Goal: Transaction & Acquisition: Obtain resource

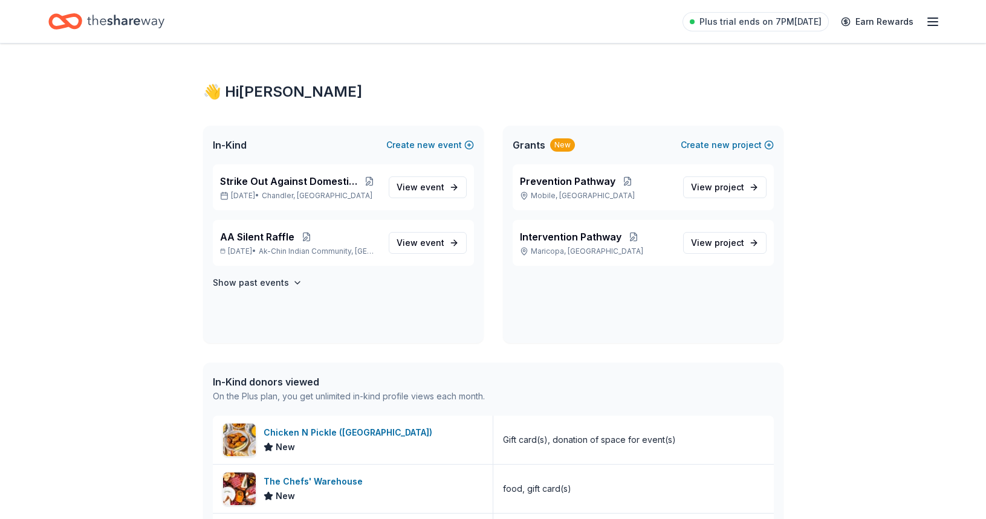
click at [483, 70] on div "👋 Hi [PERSON_NAME] In-Kind Create new event Strike Out Against Domestic Violenc…" at bounding box center [493, 453] width 619 height 819
click at [483, 71] on div "👋 Hi [PERSON_NAME] In-Kind Create new event Strike Out Against Domestic Violenc…" at bounding box center [493, 453] width 619 height 819
click at [321, 180] on span "Strike Out Against Domestic Violence" at bounding box center [290, 181] width 140 height 15
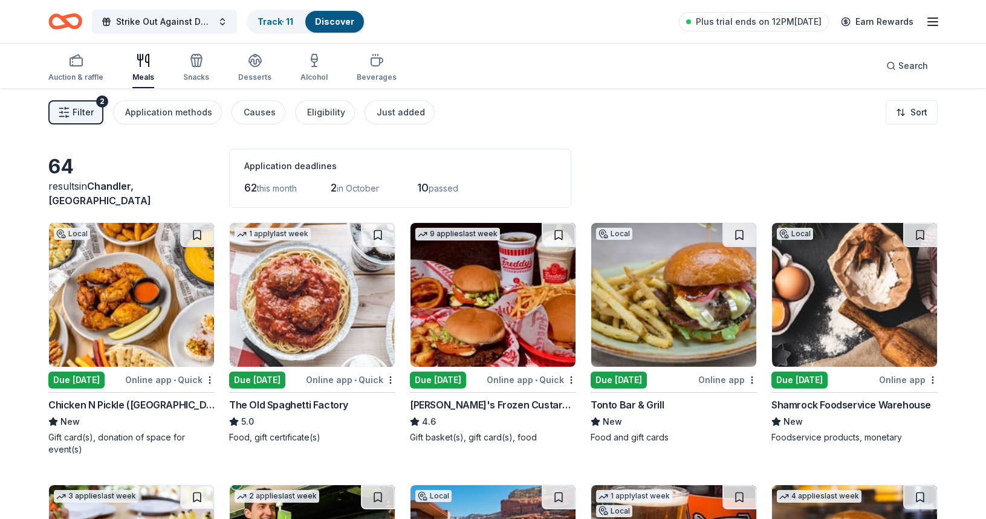
click at [161, 335] on img at bounding box center [131, 295] width 165 height 144
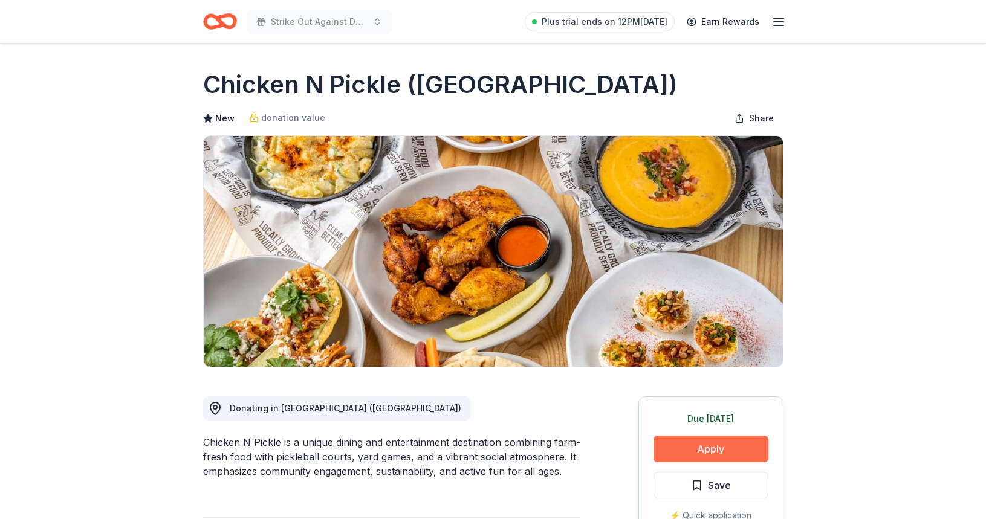
click at [690, 457] on button "Apply" at bounding box center [710, 449] width 115 height 27
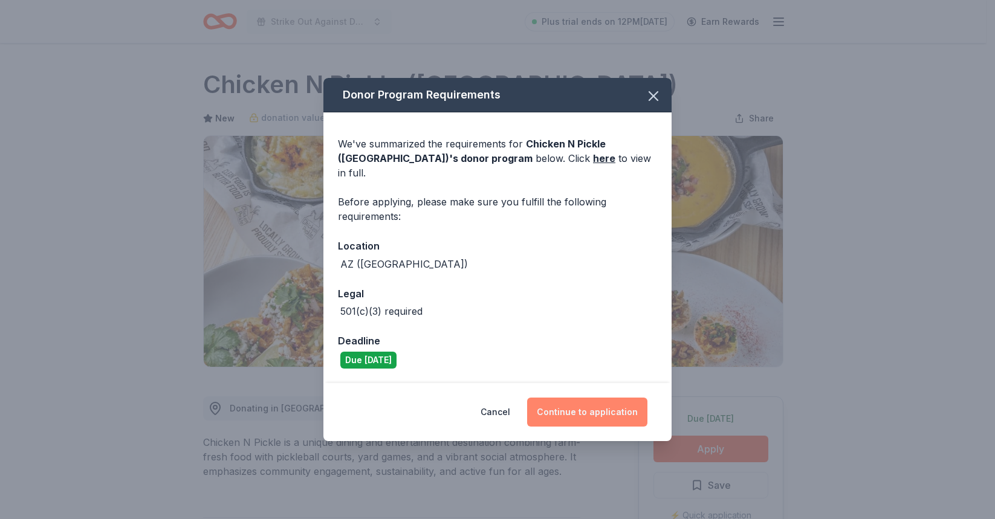
click at [586, 407] on button "Continue to application" at bounding box center [587, 412] width 120 height 29
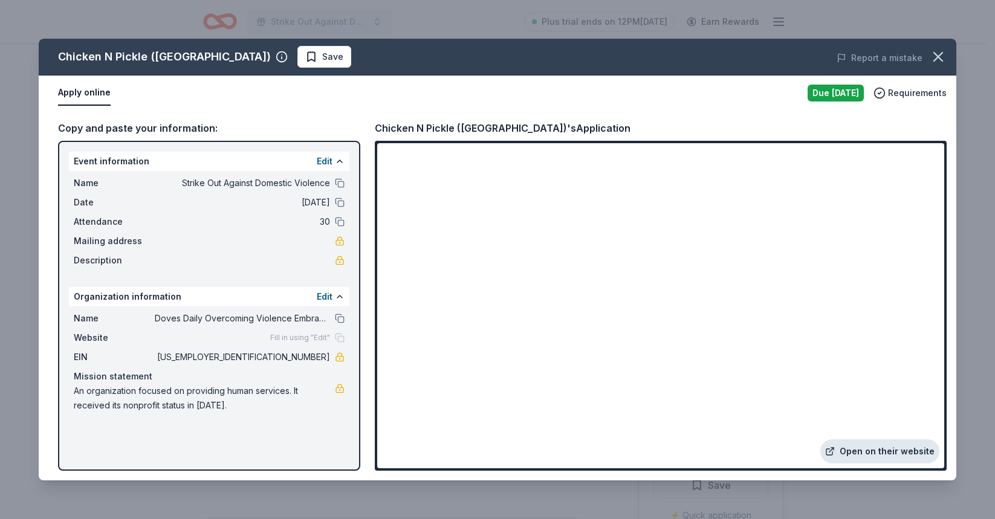
click at [844, 453] on link "Open on their website" at bounding box center [879, 451] width 119 height 24
